Goal: Transaction & Acquisition: Purchase product/service

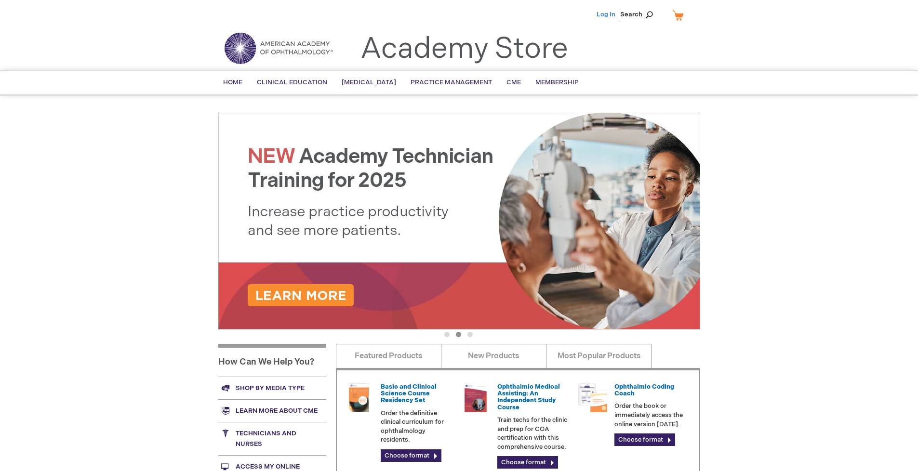
click at [607, 14] on link "Log In" at bounding box center [606, 15] width 19 height 8
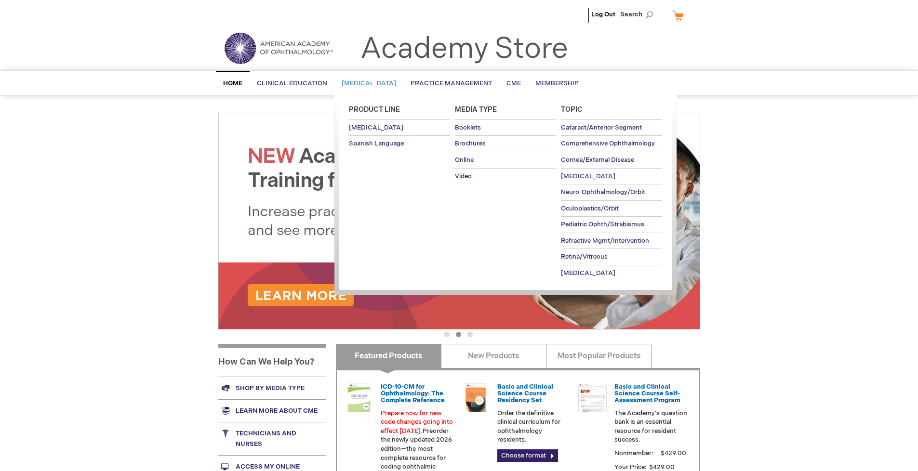
click at [372, 83] on span "[MEDICAL_DATA]" at bounding box center [369, 84] width 54 height 8
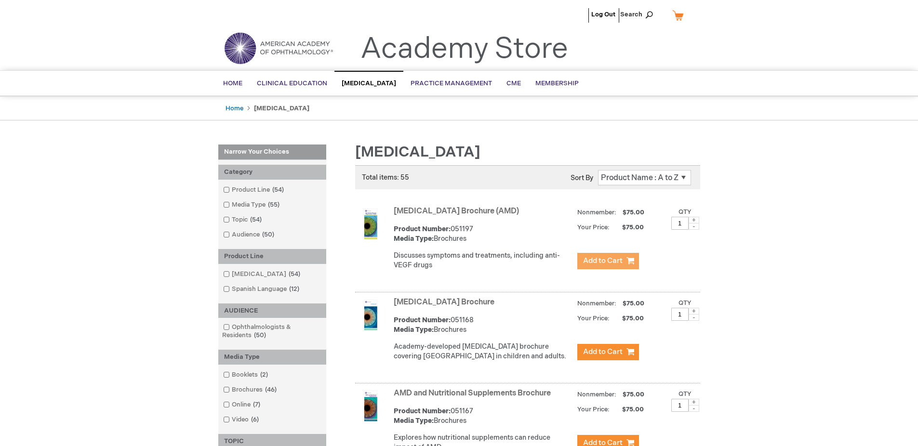
click at [608, 261] on span "Add to Cart" at bounding box center [603, 260] width 40 height 9
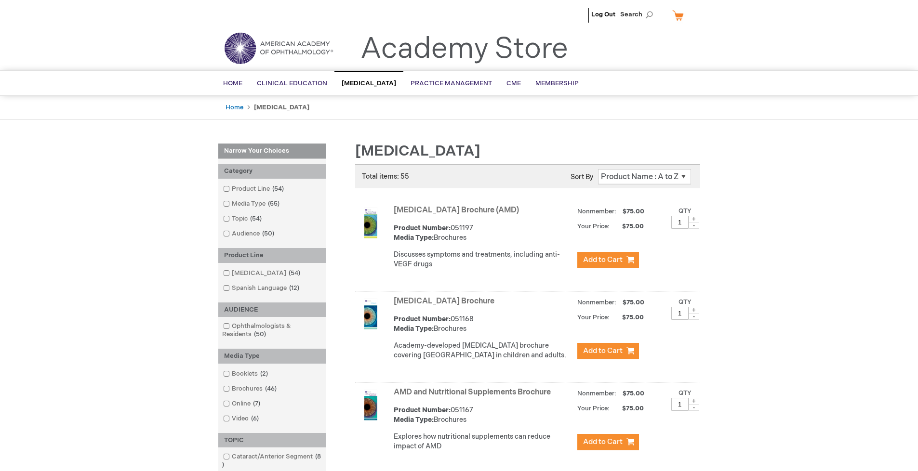
click at [474, 397] on link "AMD and Nutritional Supplements Brochure" at bounding box center [472, 392] width 157 height 9
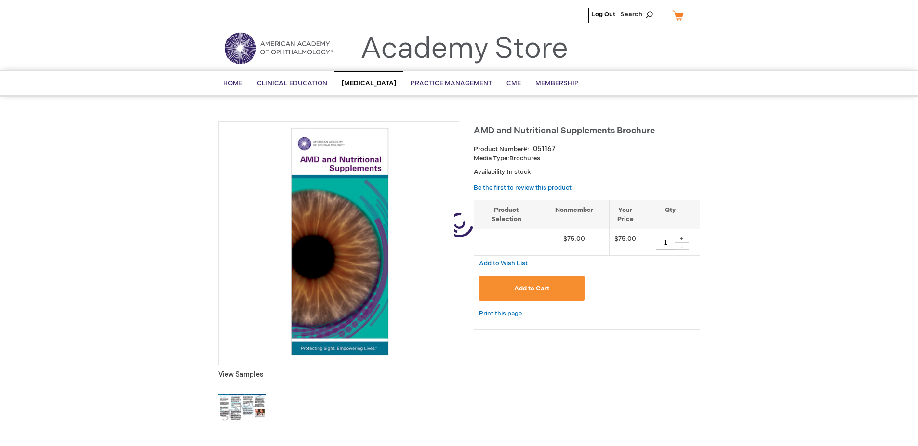
click at [531, 289] on span "Add to Cart" at bounding box center [531, 289] width 35 height 8
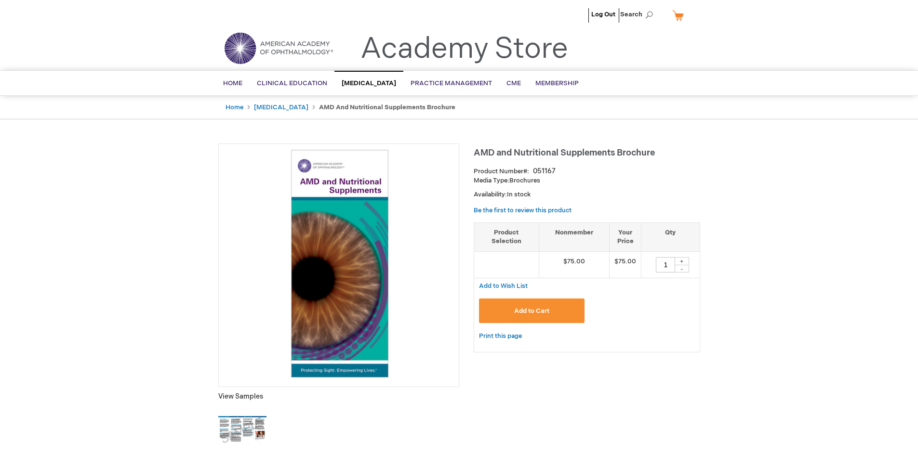
type input "1"
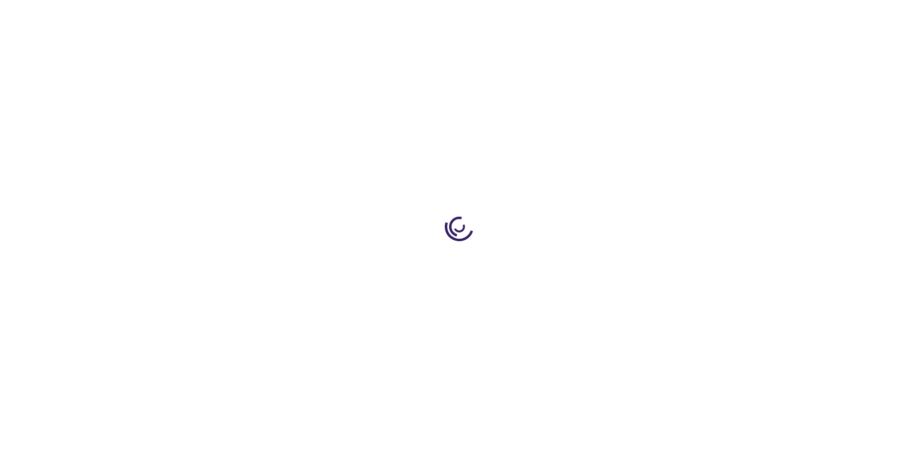
type input "1"
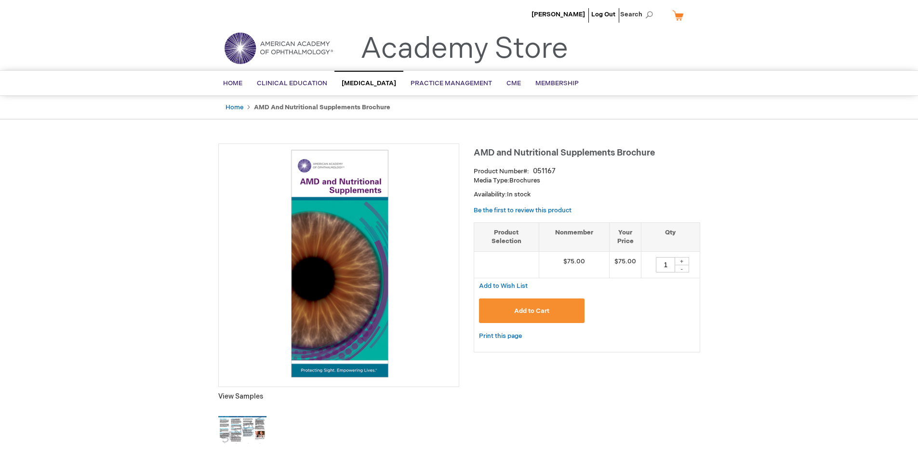
click at [681, 15] on link "My Cart" at bounding box center [681, 15] width 23 height 17
